Goal: Navigation & Orientation: Find specific page/section

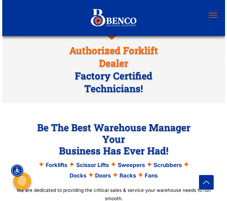
scroll to position [261, 0]
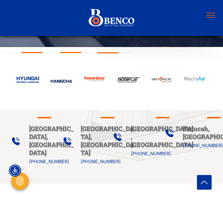
drag, startPoint x: 140, startPoint y: 28, endPoint x: 102, endPoint y: 18, distance: 39.1
click at [102, 18] on div at bounding box center [111, 18] width 100 height 28
click at [35, 78] on img at bounding box center [28, 80] width 22 height 6
click at [66, 80] on img at bounding box center [61, 81] width 22 height 4
click at [100, 79] on img at bounding box center [94, 79] width 22 height 6
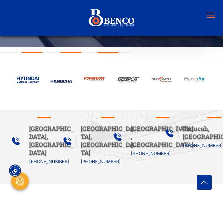
click at [122, 80] on img at bounding box center [128, 80] width 22 height 6
click at [158, 78] on img at bounding box center [161, 79] width 22 height 7
click at [193, 79] on img at bounding box center [195, 79] width 22 height 7
click at [213, 14] on button "menu" at bounding box center [210, 15] width 14 height 14
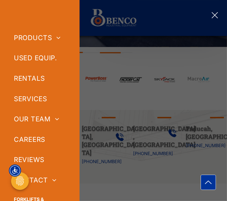
scroll to position [105, 0]
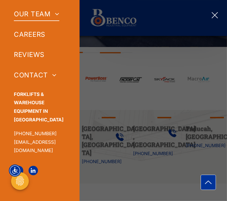
click at [57, 12] on span at bounding box center [55, 14] width 9 height 7
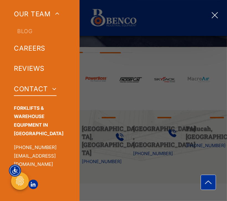
click at [53, 86] on span at bounding box center [52, 89] width 9 height 7
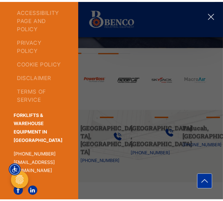
scroll to position [200, 0]
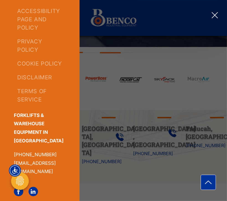
click at [119, 96] on div at bounding box center [113, 100] width 227 height 201
